Goal: Information Seeking & Learning: Check status

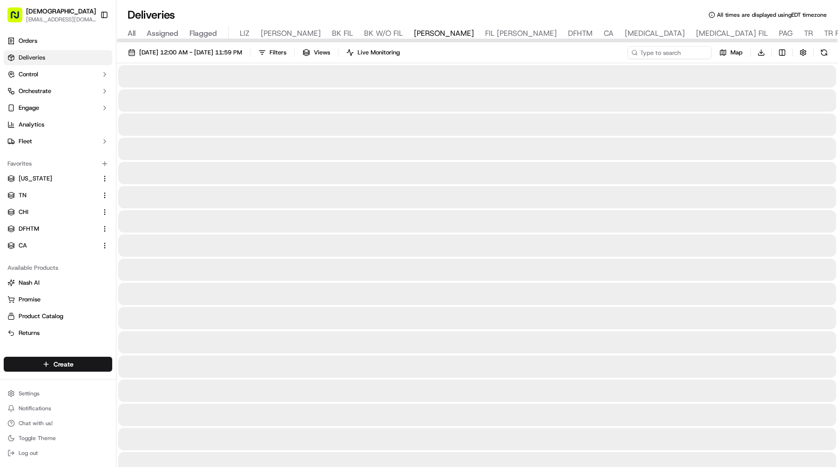
click at [236, 34] on div "All Assigned Flagged LIZ LIZ FIL BK FIL BK W/O FIL [PERSON_NAME] FIL [PERSON_NA…" at bounding box center [711, 34] width 1190 height 16
click at [246, 33] on span "LIZ" at bounding box center [245, 33] width 10 height 11
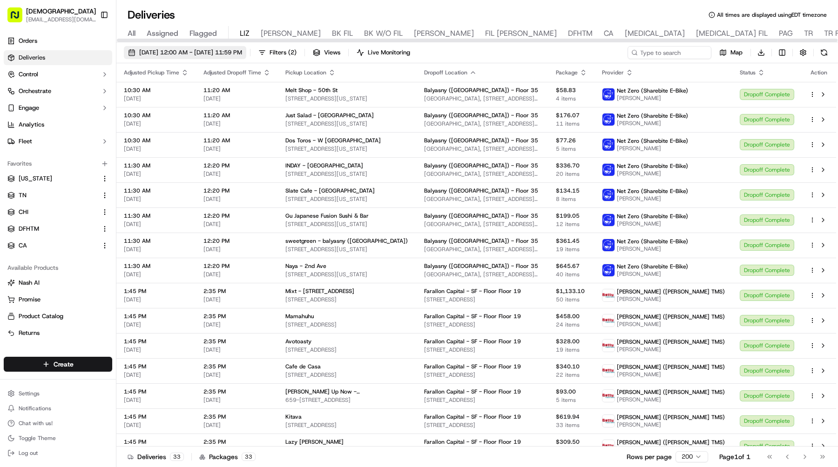
click at [241, 53] on span "[DATE] 12:00 AM - [DATE] 11:59 PM" at bounding box center [190, 52] width 103 height 8
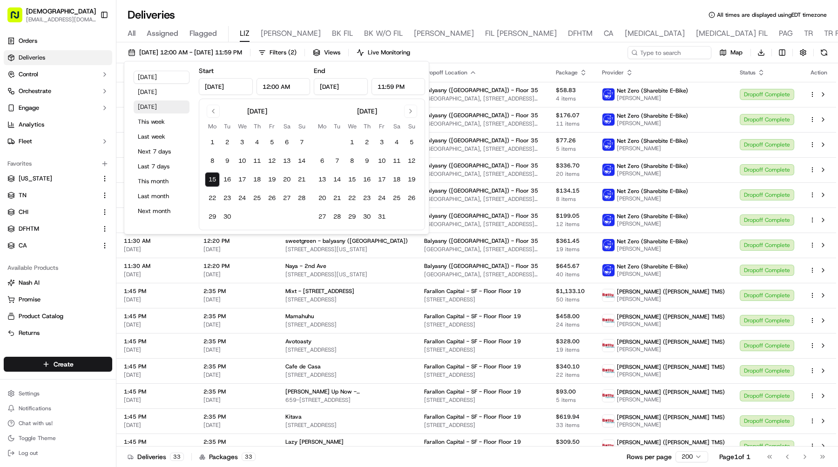
click at [175, 107] on button "[DATE]" at bounding box center [162, 107] width 56 height 13
type input "[DATE]"
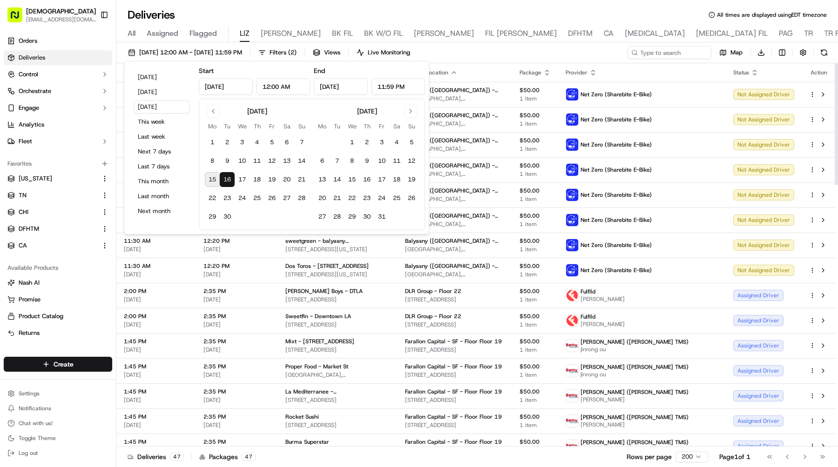
click at [570, 47] on div "[DATE] 12:00 AM - [DATE] 11:59 PM Filters ( 2 ) Views Live Monitoring Map Downl…" at bounding box center [477, 54] width 722 height 17
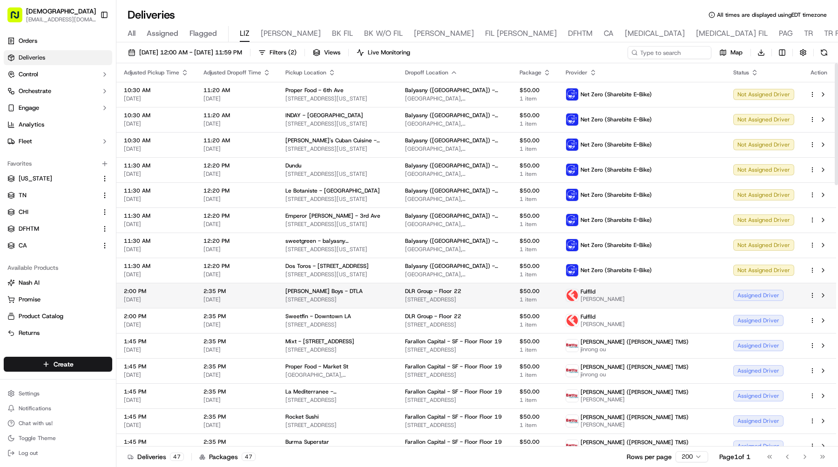
click at [813, 294] on html "Sharebite [EMAIL_ADDRESS][DOMAIN_NAME] Toggle Sidebar Orders Deliveries Control…" at bounding box center [419, 233] width 838 height 467
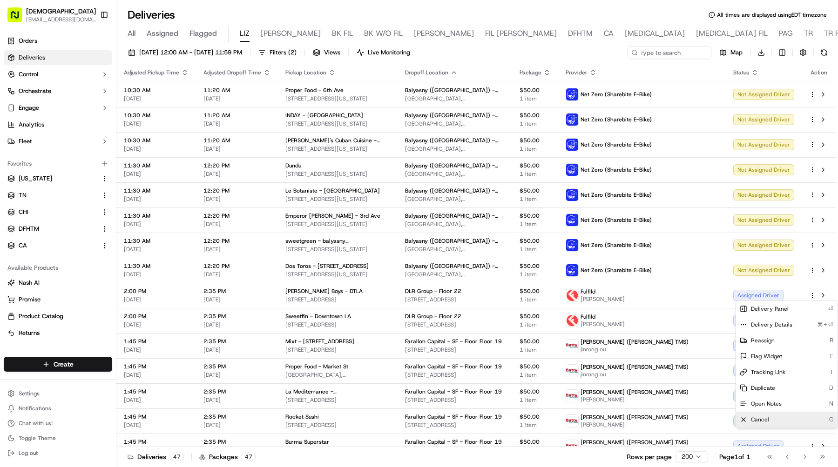
click at [778, 415] on div "Cancel C" at bounding box center [786, 420] width 101 height 16
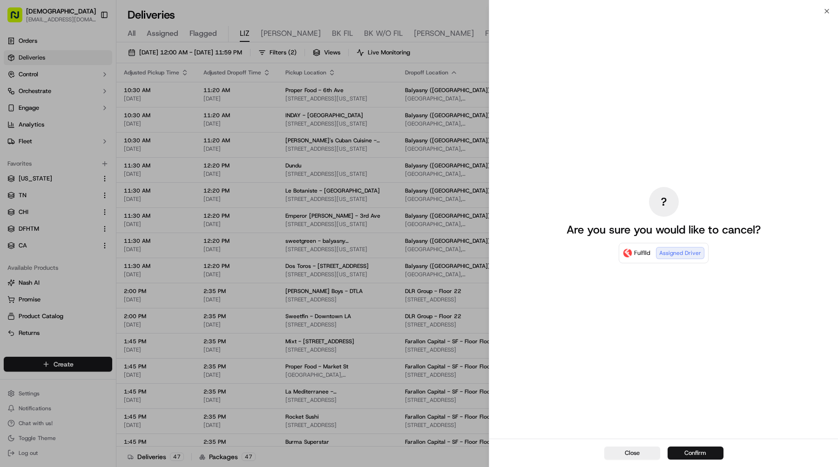
click at [704, 450] on button "Confirm" at bounding box center [696, 453] width 56 height 13
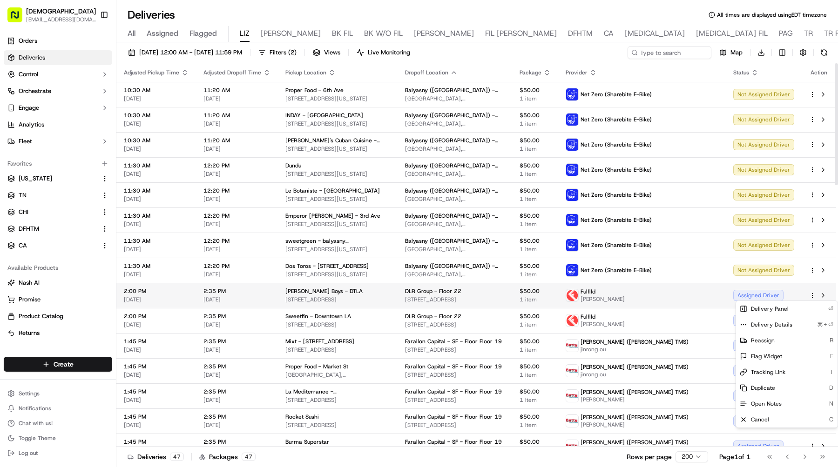
click at [696, 306] on td "Fulflld [PERSON_NAME]" at bounding box center [642, 295] width 168 height 25
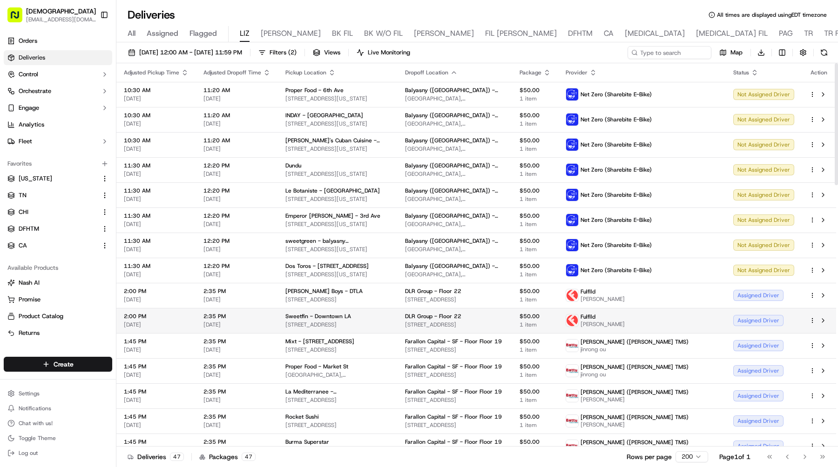
click at [815, 318] on html "Sharebite [EMAIL_ADDRESS][DOMAIN_NAME] Toggle Sidebar Orders Deliveries Control…" at bounding box center [419, 233] width 838 height 467
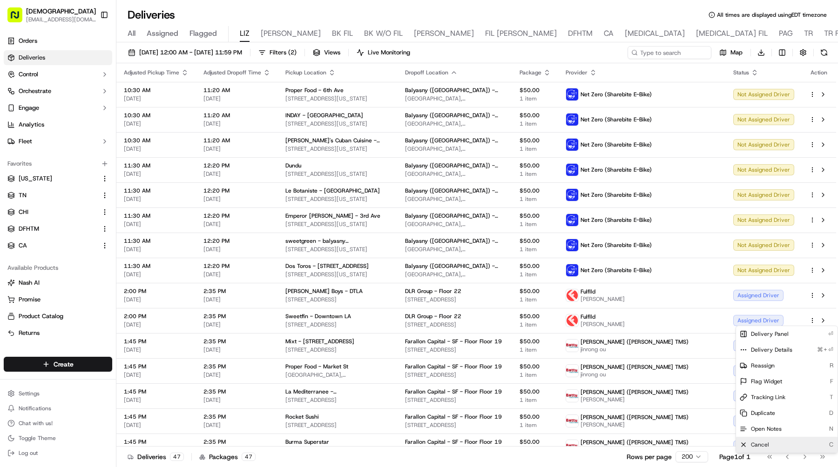
click at [763, 449] on div "Cancel C" at bounding box center [786, 445] width 101 height 16
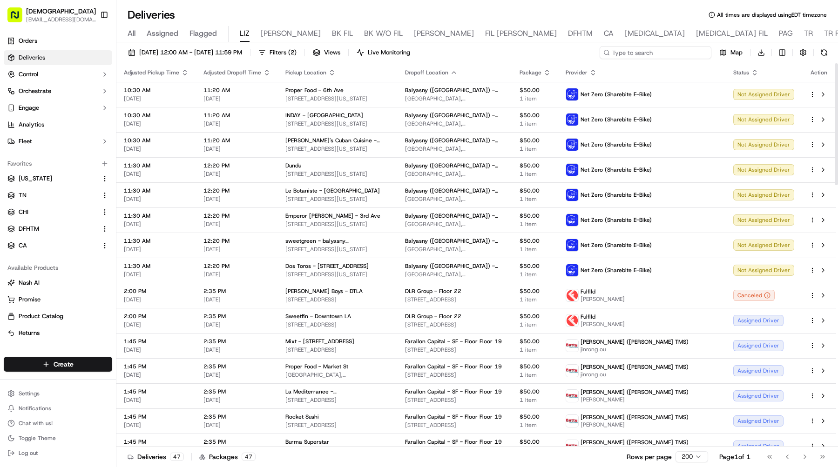
click at [668, 54] on input at bounding box center [656, 52] width 112 height 13
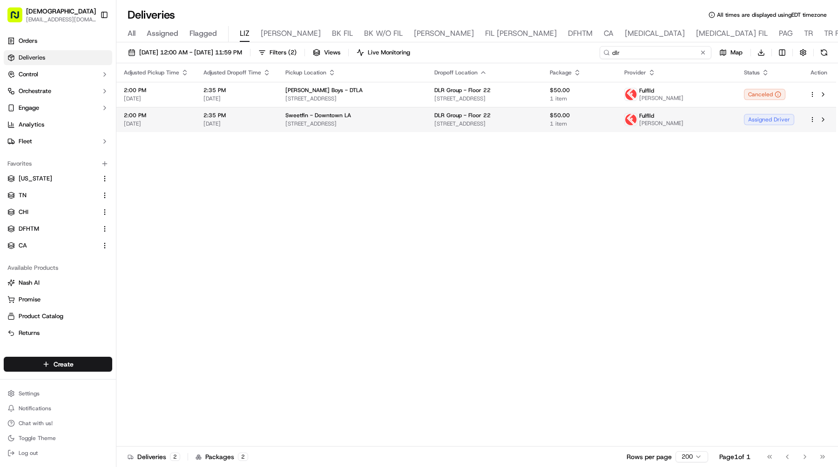
type input "dlr"
click at [813, 121] on html "Sharebite [EMAIL_ADDRESS][DOMAIN_NAME] Toggle Sidebar Orders Deliveries Control…" at bounding box center [419, 233] width 838 height 467
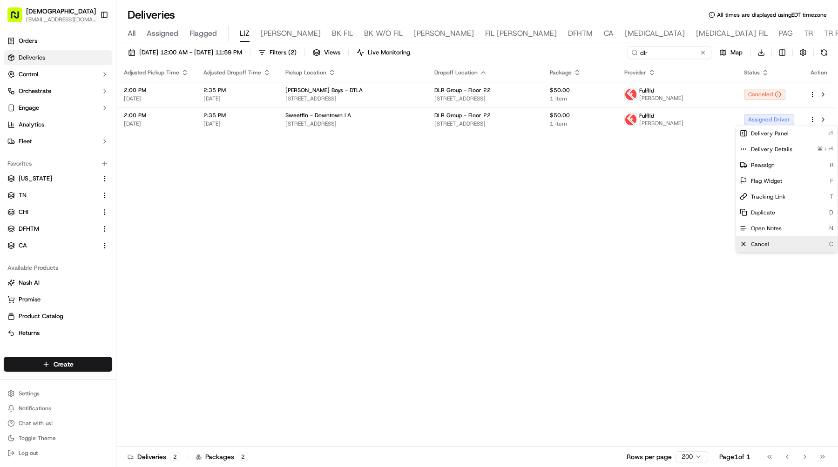
click at [755, 244] on span "Cancel" at bounding box center [760, 244] width 18 height 7
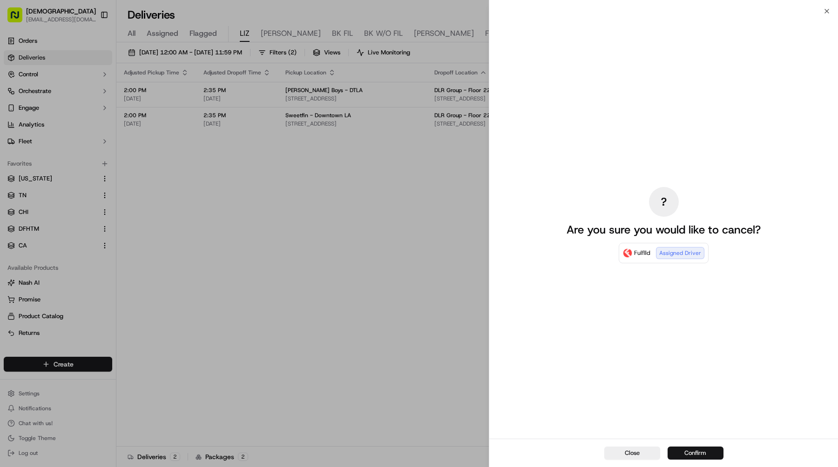
click at [678, 449] on button "Confirm" at bounding box center [696, 453] width 56 height 13
